Goal: Information Seeking & Learning: Compare options

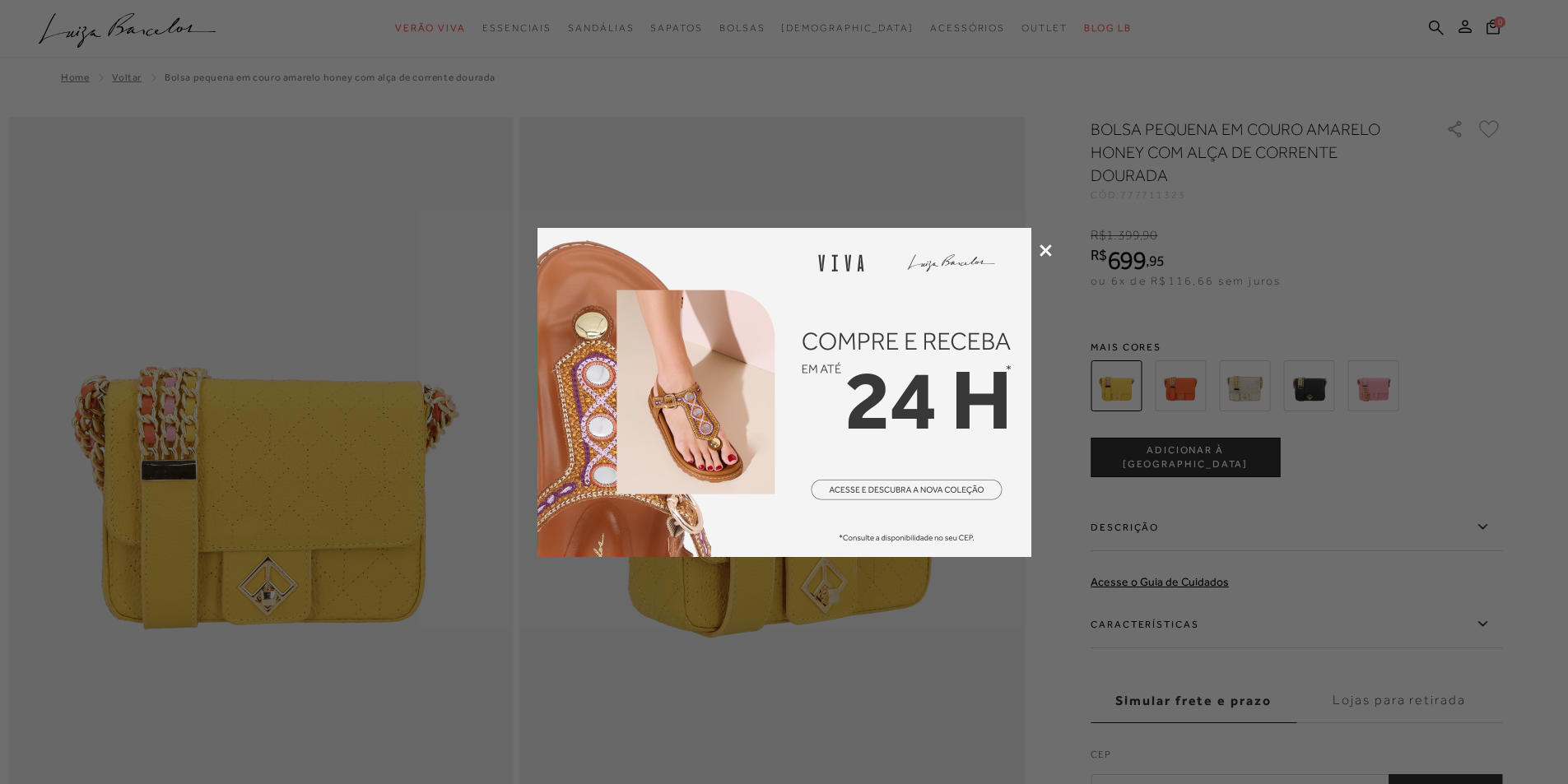
click at [1048, 248] on icon at bounding box center [1045, 250] width 12 height 12
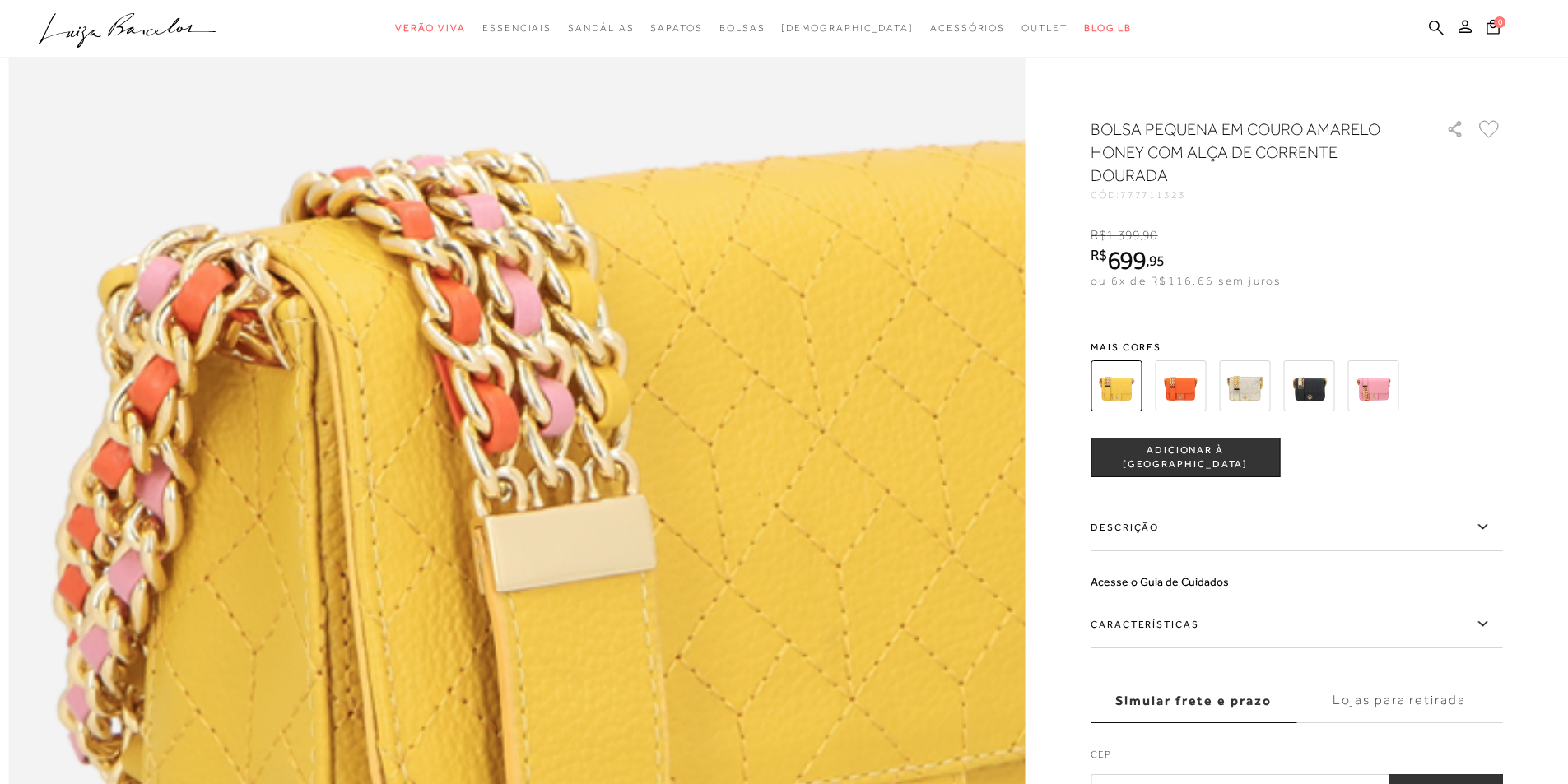
scroll to position [1480, 0]
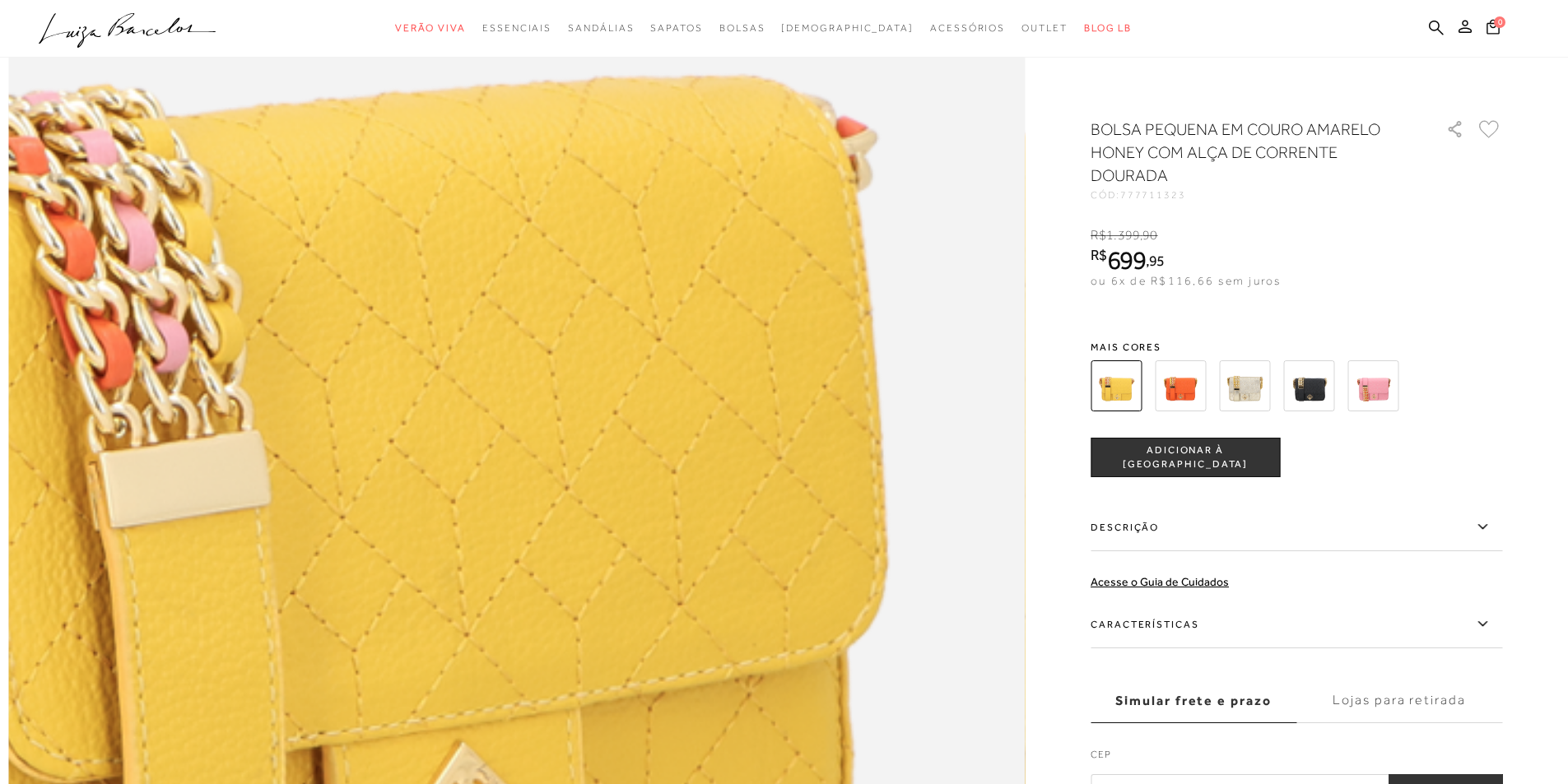
click at [862, 685] on img at bounding box center [175, 677] width 2034 height 3048
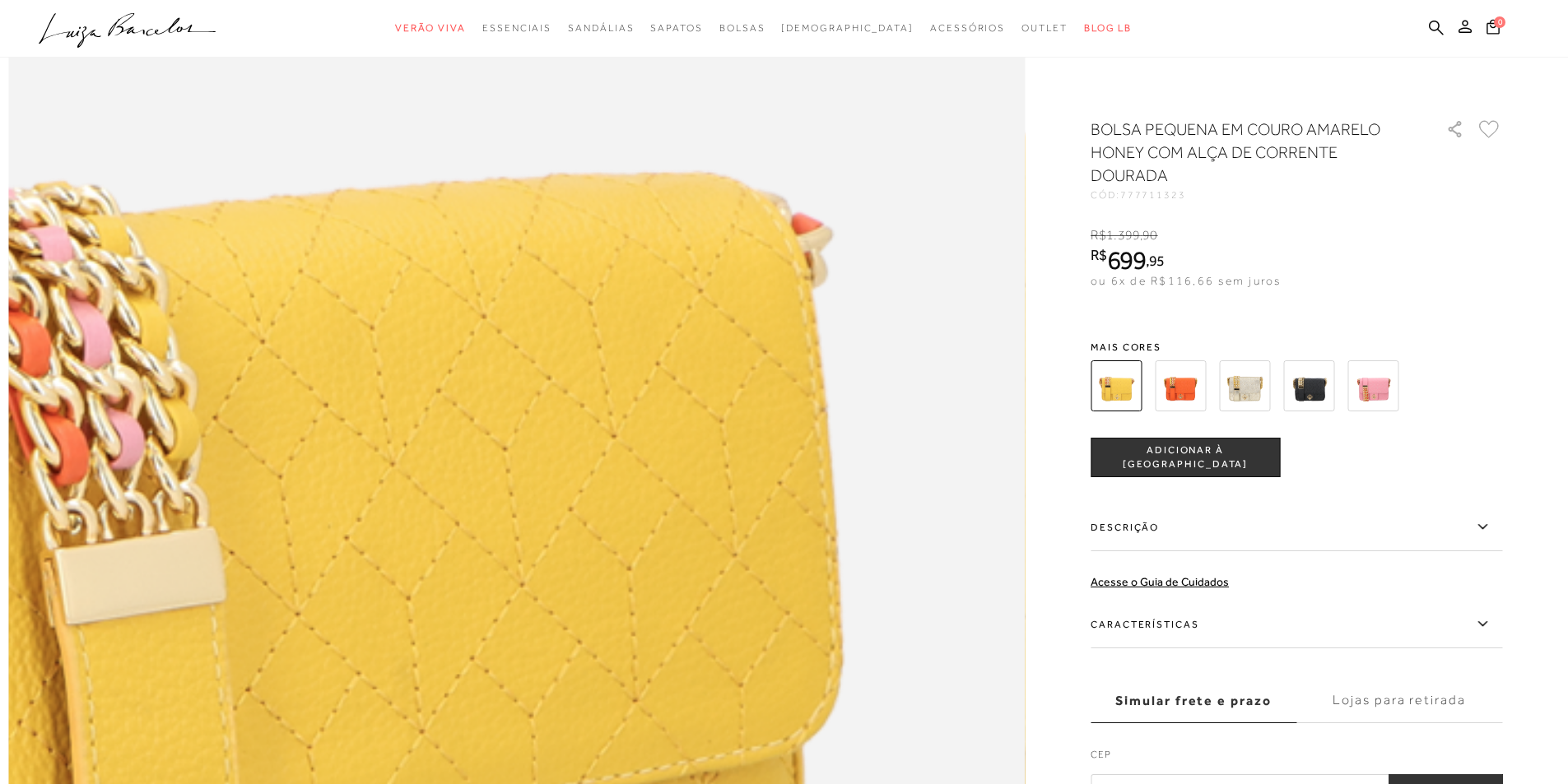
click at [907, 587] on img at bounding box center [131, 774] width 2034 height 3048
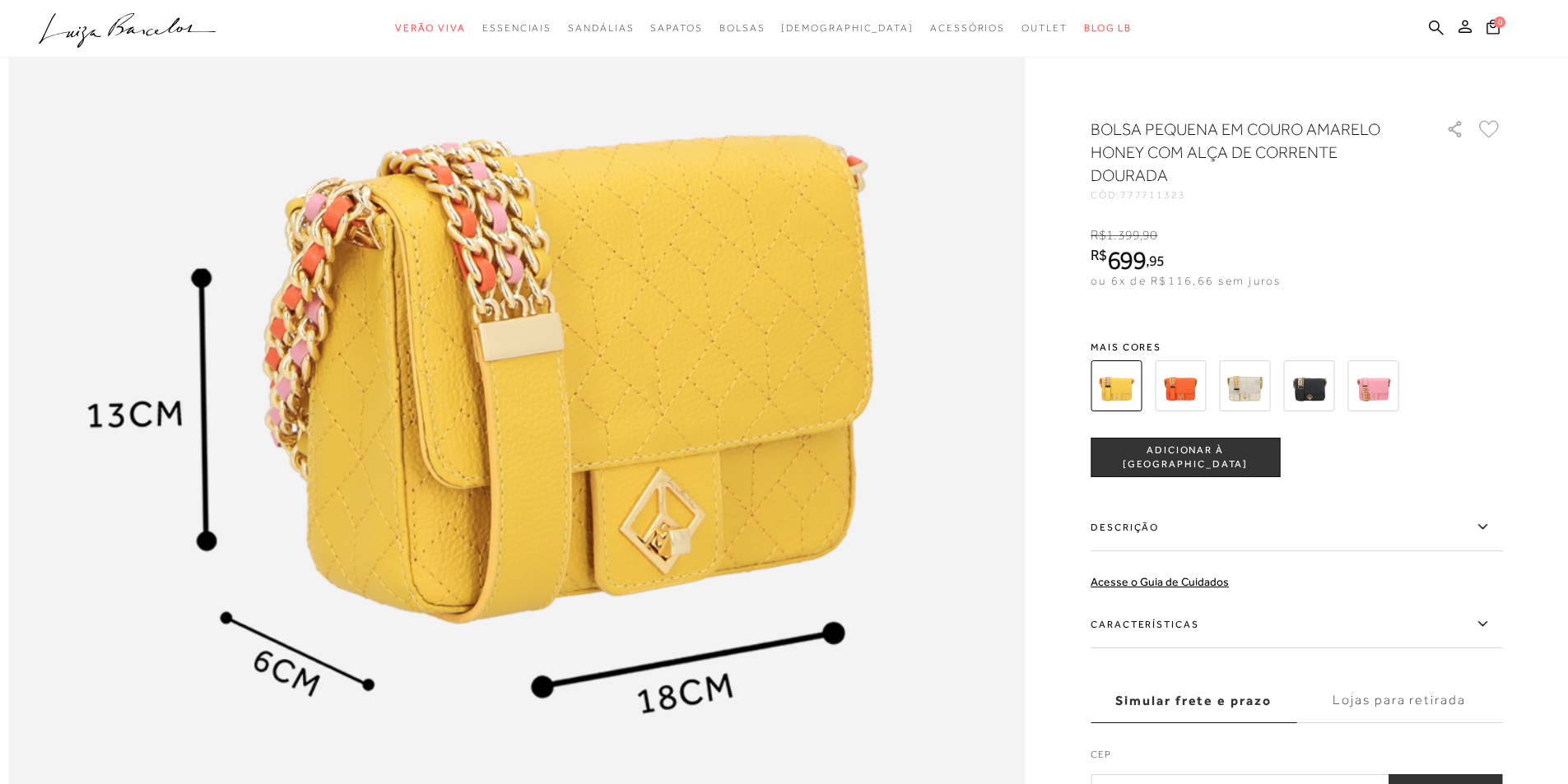
scroll to position [1728, 0]
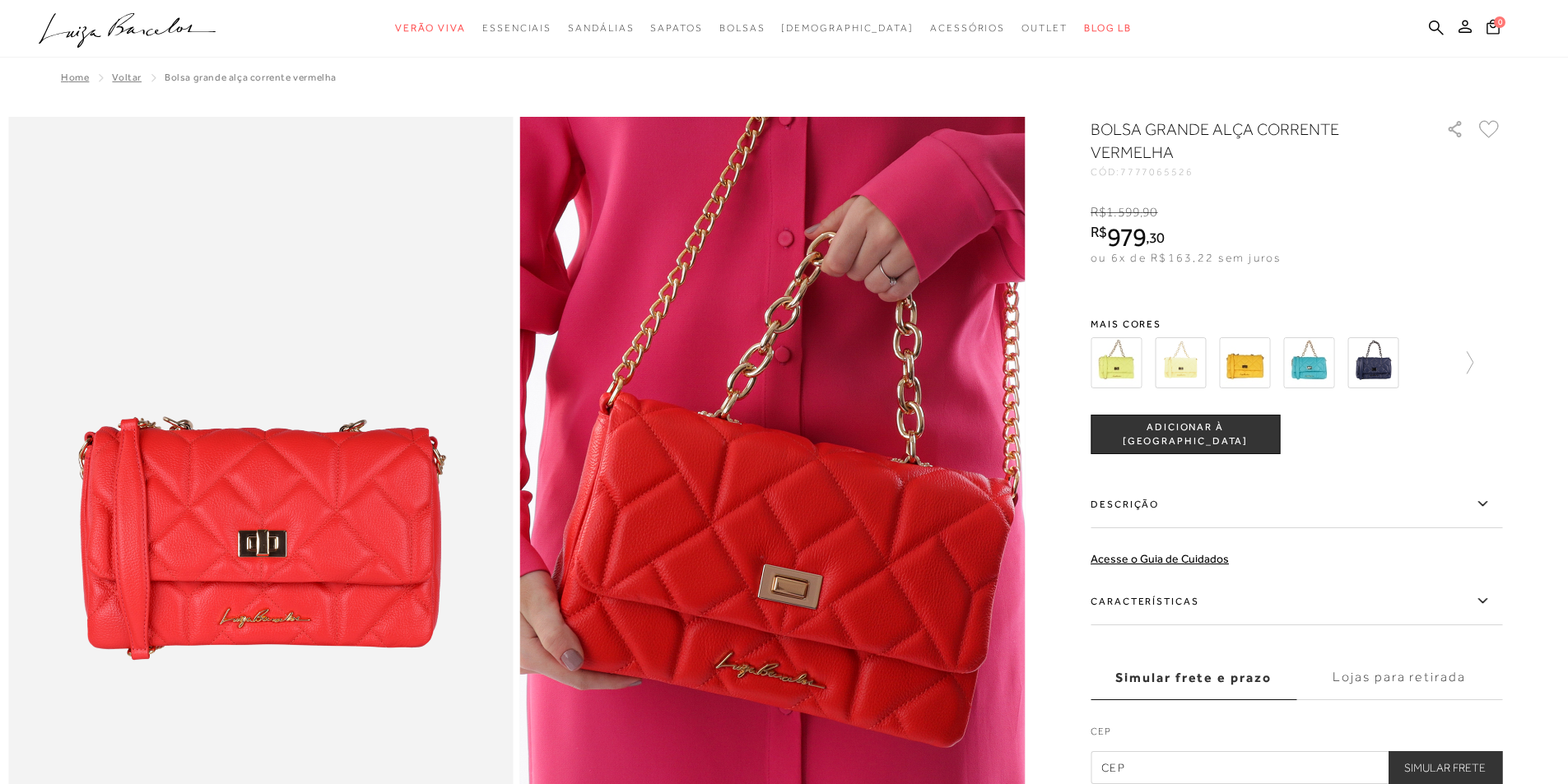
click at [1251, 361] on img at bounding box center [1244, 363] width 51 height 51
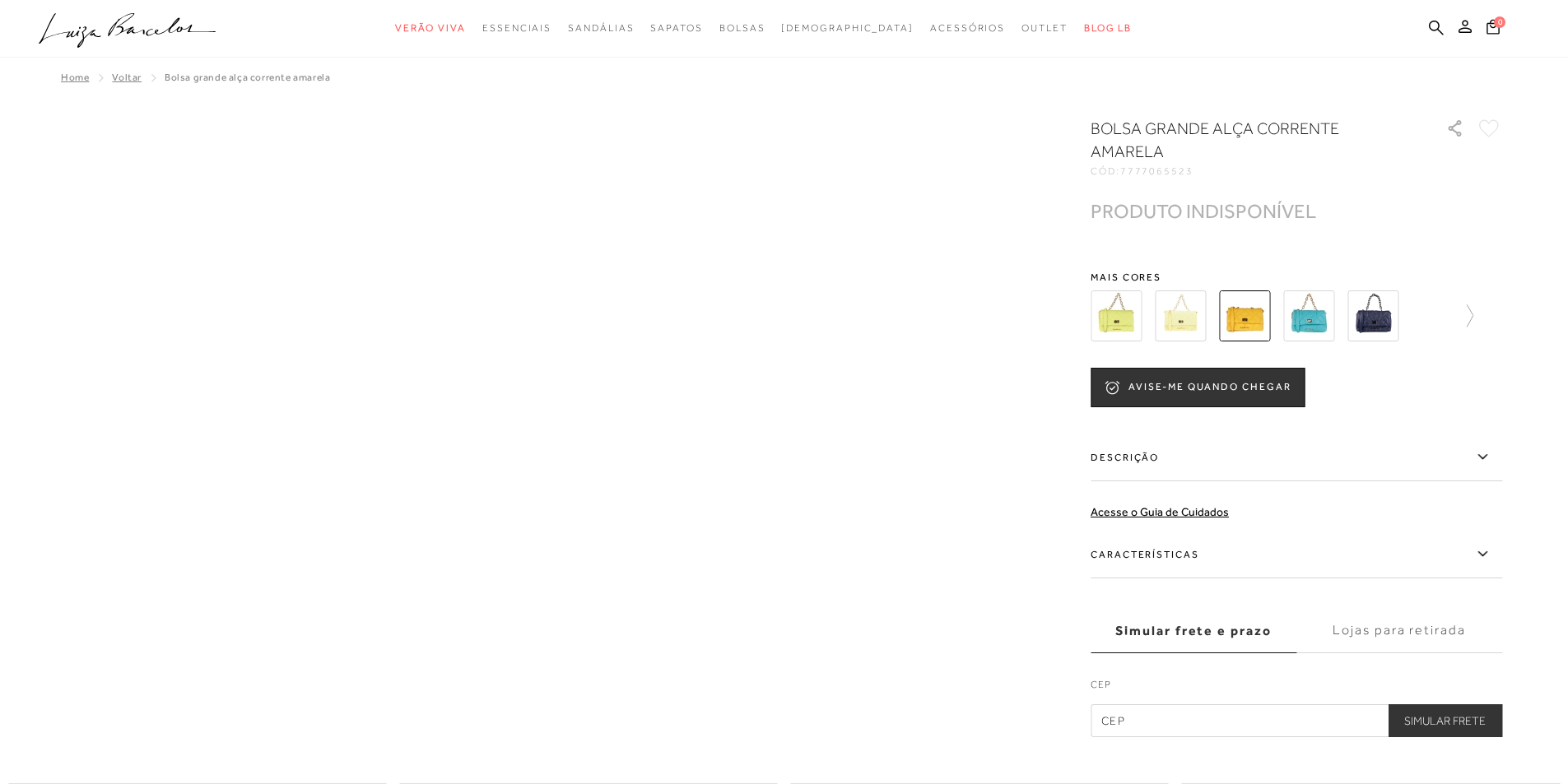
click at [1313, 325] on img at bounding box center [1309, 316] width 51 height 51
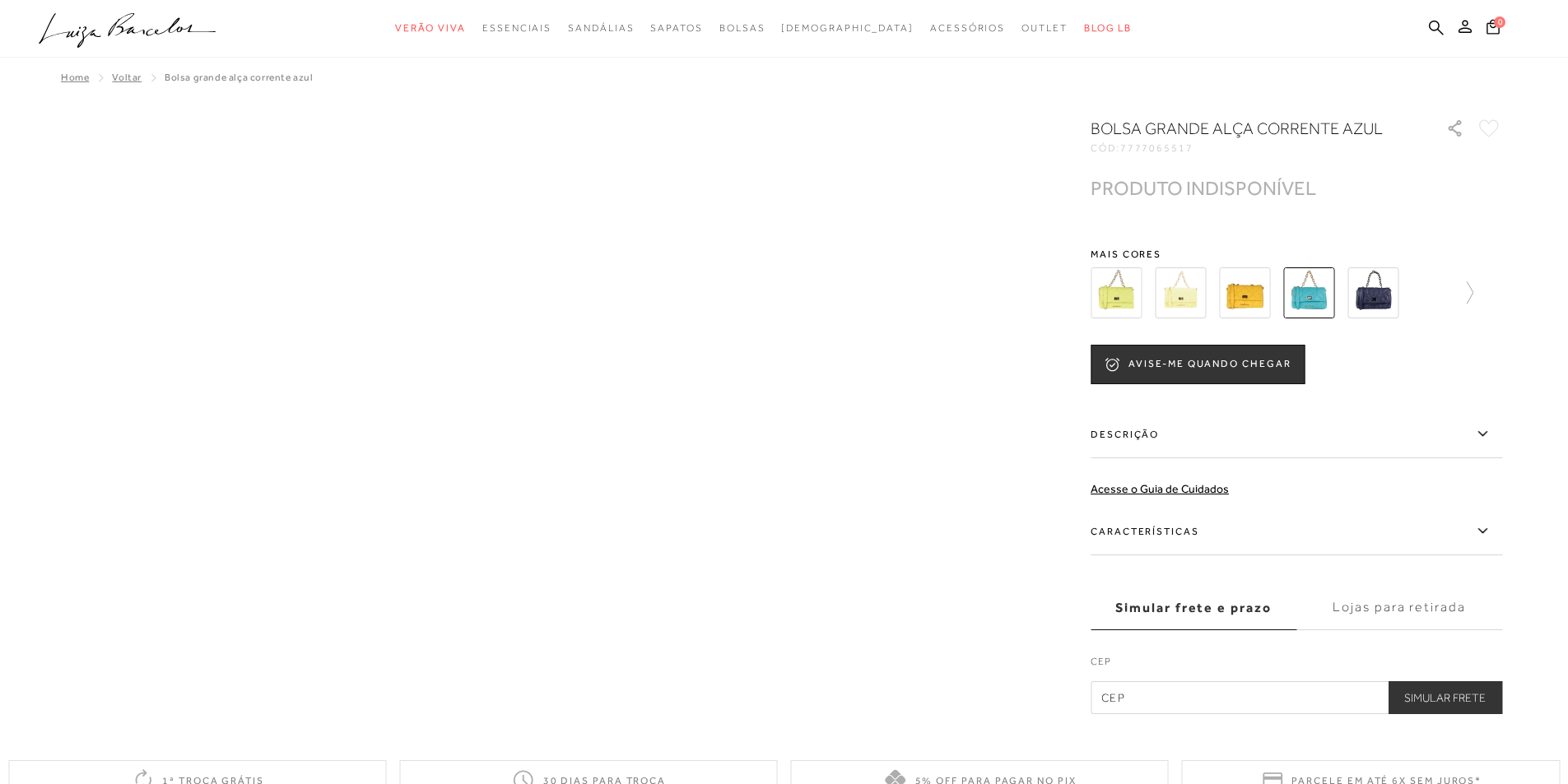
click at [1112, 298] on img at bounding box center [1117, 293] width 51 height 51
